Goal: Task Accomplishment & Management: Manage account settings

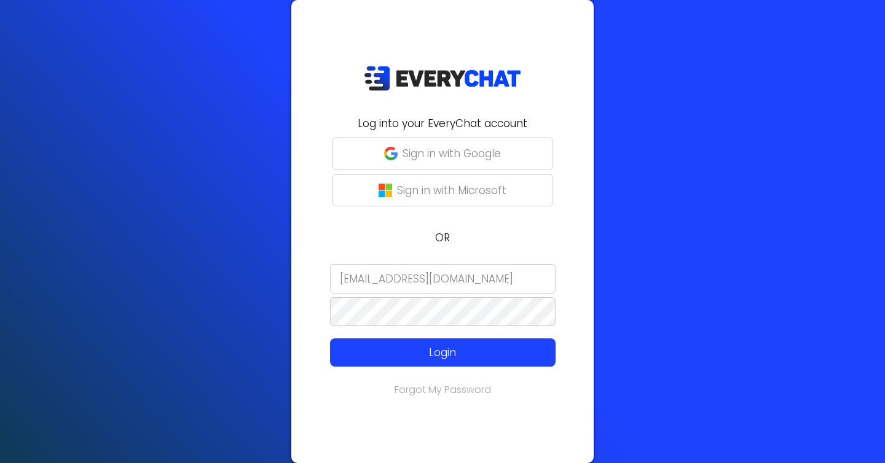
click at [433, 275] on input "[EMAIL_ADDRESS][DOMAIN_NAME]" at bounding box center [443, 279] width 226 height 30
click at [433, 275] on input "support@rynolawncare.com" at bounding box center [443, 279] width 226 height 30
type input "[EMAIL_ADDRESS][DOMAIN_NAME]"
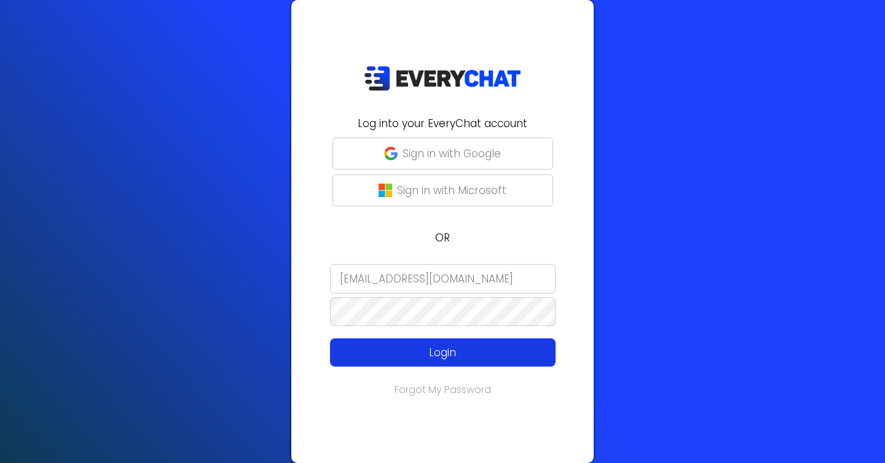
click at [433, 360] on p "Login" at bounding box center [443, 353] width 180 height 16
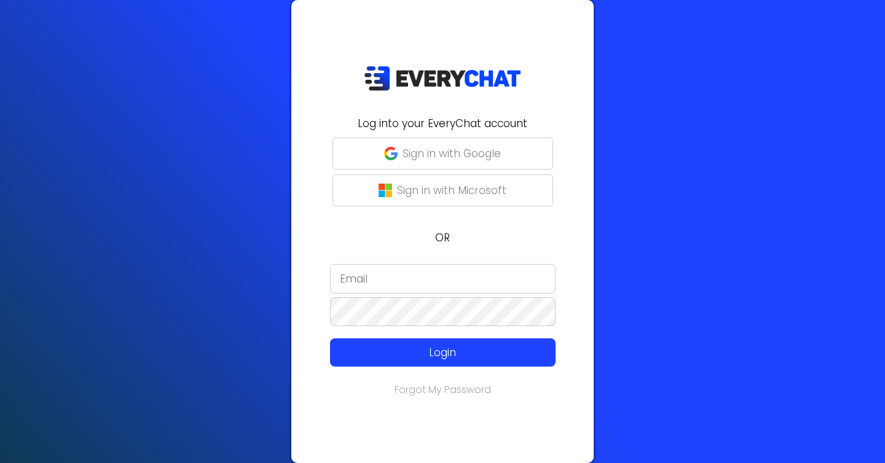
type input "[EMAIL_ADDRESS][DOMAIN_NAME]"
click at [467, 162] on p "Sign in with Google" at bounding box center [452, 154] width 98 height 16
type input "[EMAIL_ADDRESS][DOMAIN_NAME]"
